Goal: Task Accomplishment & Management: Manage account settings

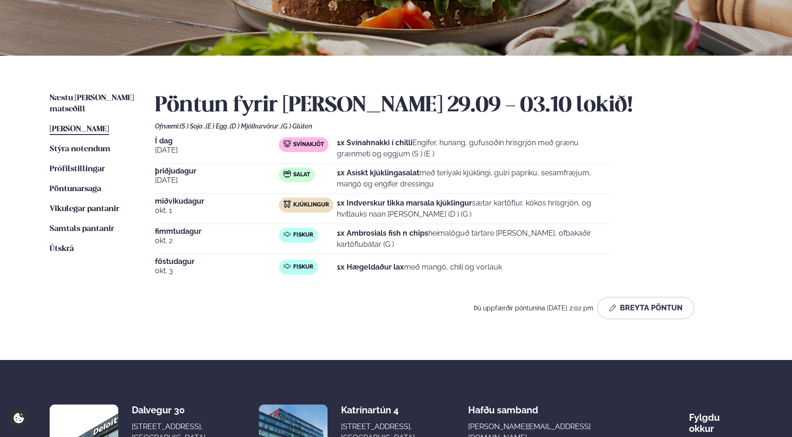
scroll to position [256, 0]
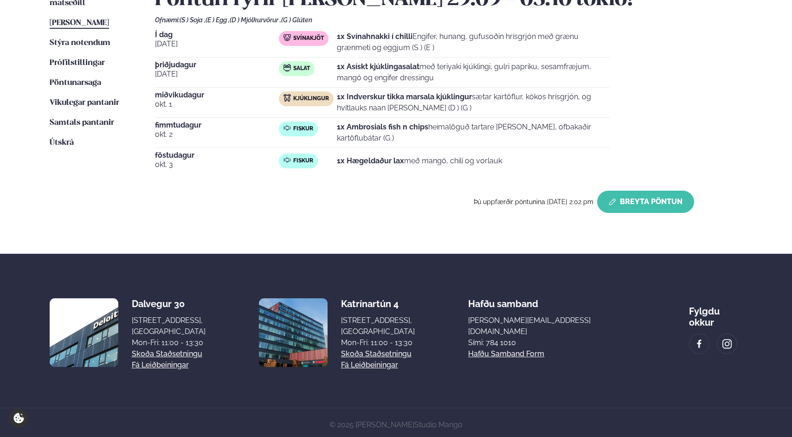
click at [655, 196] on button "Breyta Pöntun" at bounding box center [645, 202] width 97 height 22
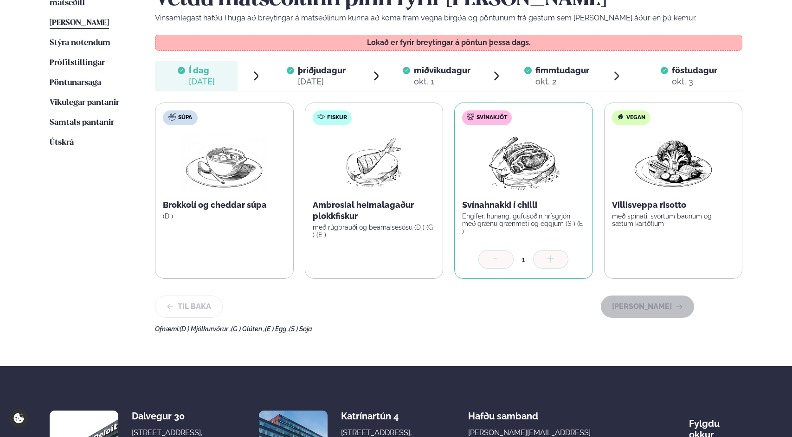
click at [336, 70] on span "þriðjudagur" at bounding box center [322, 70] width 48 height 10
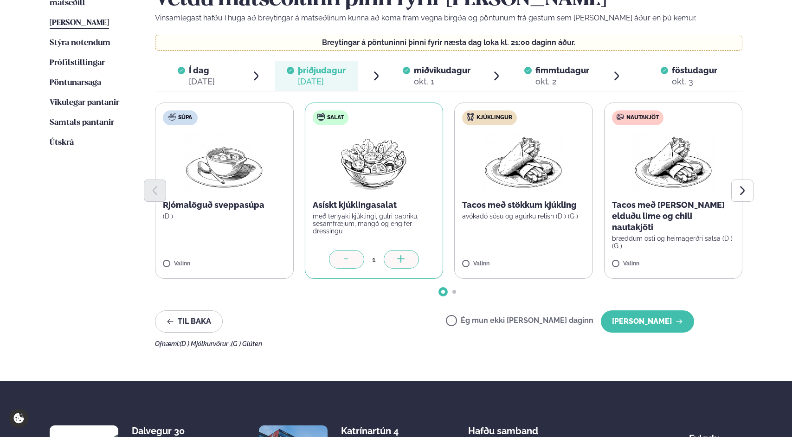
click at [344, 252] on div at bounding box center [346, 259] width 35 height 19
click at [538, 327] on div "Ég mun ekki [PERSON_NAME] daginn [PERSON_NAME]" at bounding box center [570, 321] width 248 height 22
click at [524, 319] on label "Ég mun ekki [PERSON_NAME] daginn" at bounding box center [520, 322] width 148 height 10
click at [634, 330] on button "[PERSON_NAME]" at bounding box center [647, 321] width 93 height 22
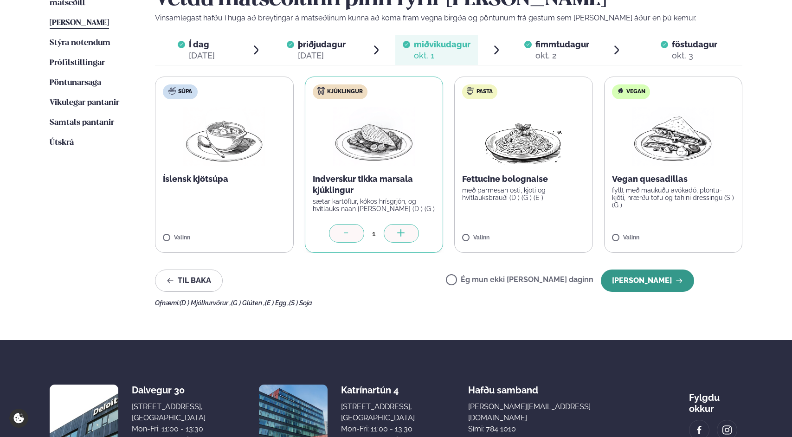
click at [634, 282] on button "[PERSON_NAME]" at bounding box center [647, 281] width 93 height 22
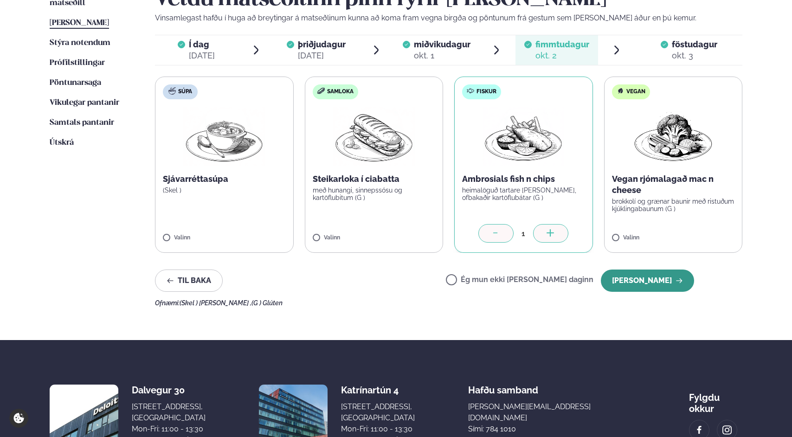
click at [634, 281] on button "[PERSON_NAME]" at bounding box center [647, 281] width 93 height 22
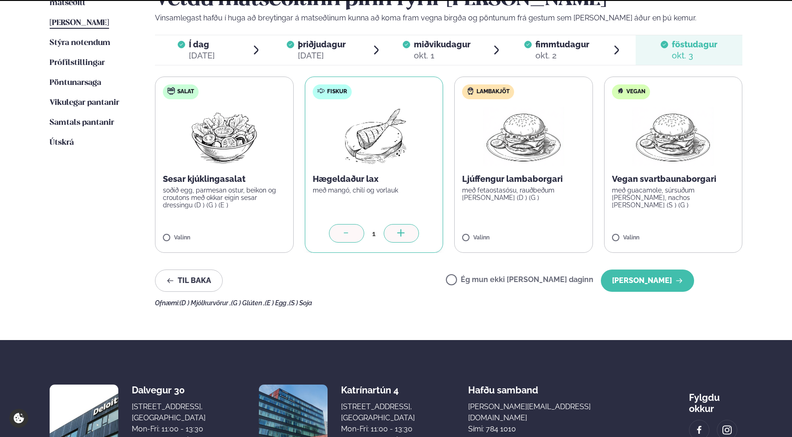
click at [634, 281] on button "[PERSON_NAME]" at bounding box center [647, 281] width 93 height 22
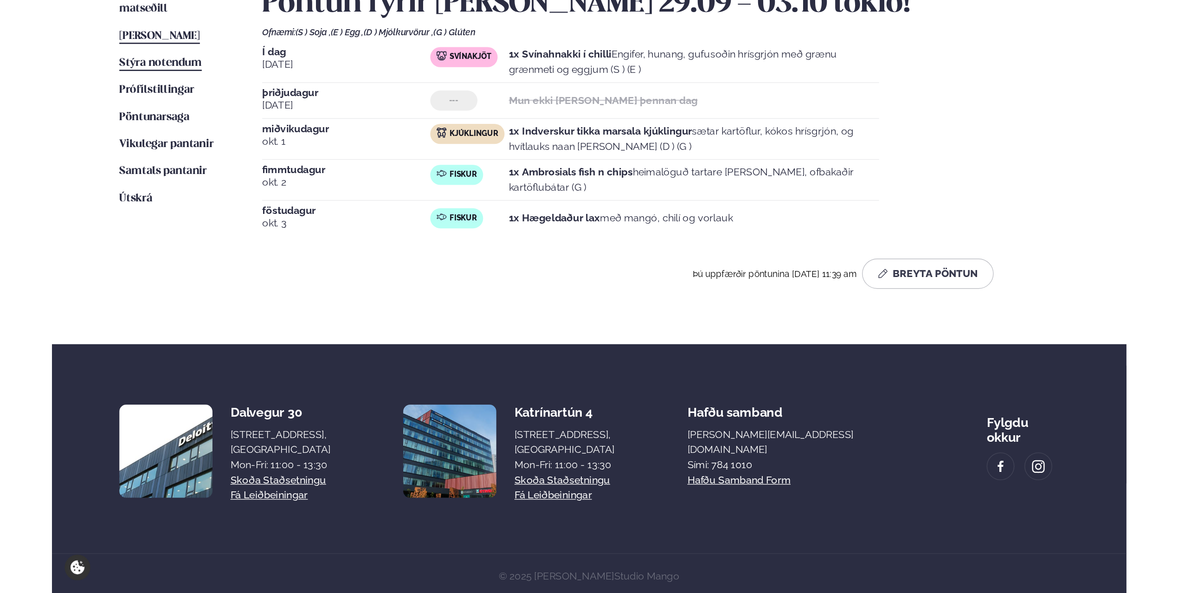
scroll to position [86, 0]
